Goal: Download file/media

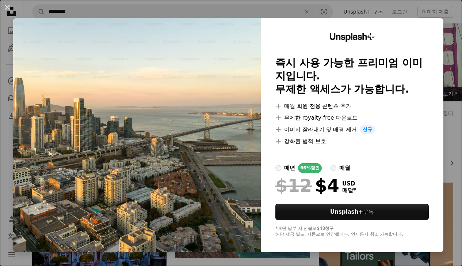
scroll to position [3054, 0]
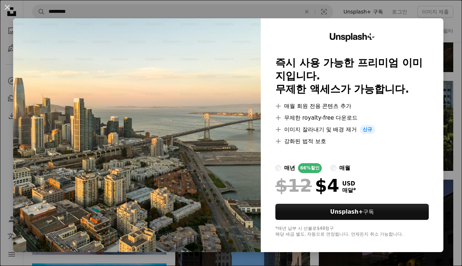
click at [419, 15] on div "An X shape Unsplash+ 즉시 사용 가능한 프리미엄 이미지입니다. 무제한 액세스가 가능합니다. A plus sign 매월 회원 전…" at bounding box center [231, 133] width 462 height 266
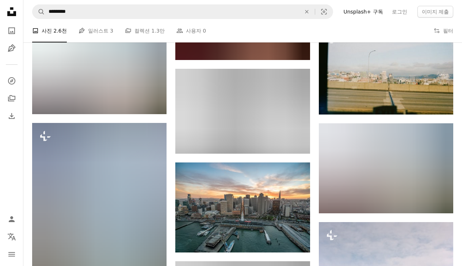
scroll to position [11592, 0]
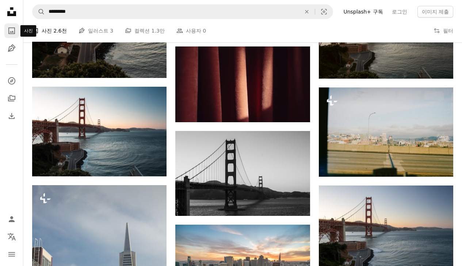
click at [9, 32] on icon "A photo" at bounding box center [11, 30] width 9 height 9
